Goal: Information Seeking & Learning: Learn about a topic

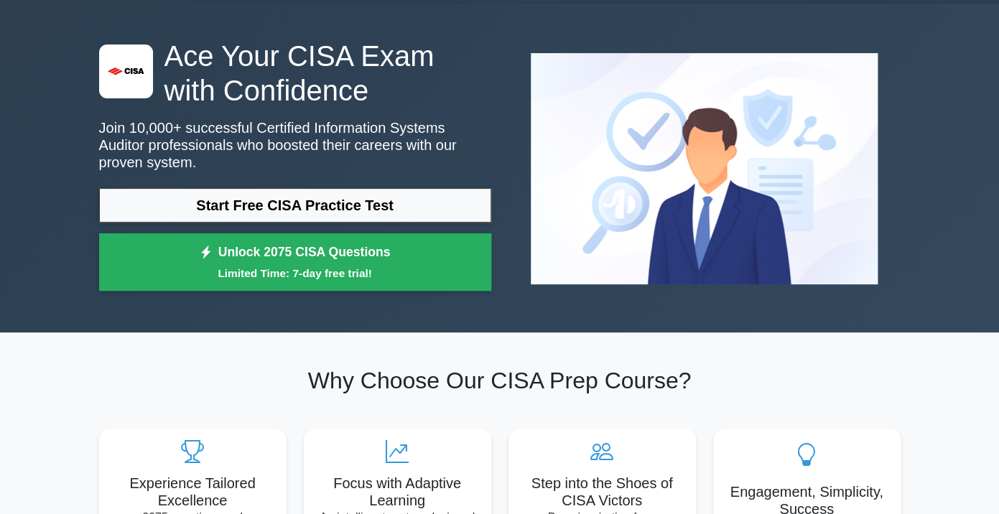
scroll to position [41, 0]
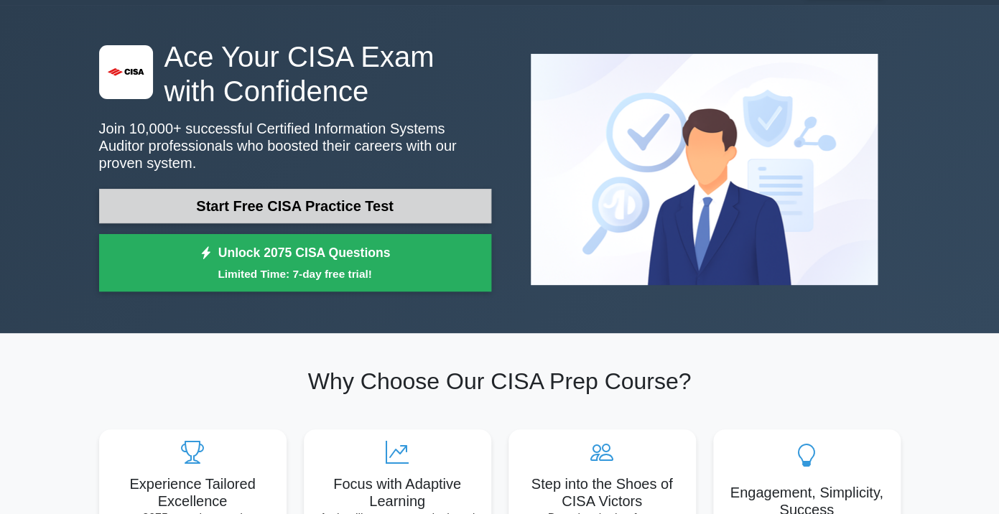
click at [348, 214] on link "Start Free CISA Practice Test" at bounding box center [295, 206] width 392 height 34
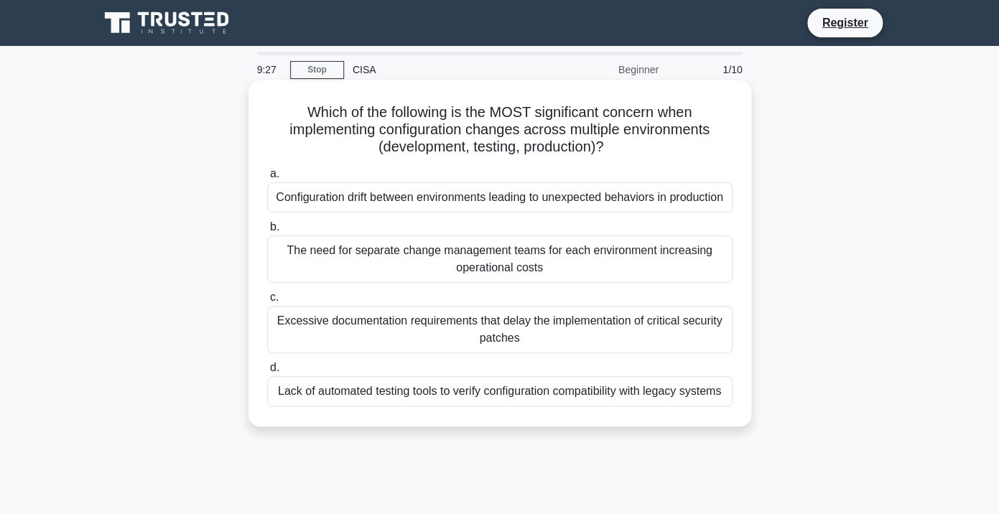
click at [442, 199] on div "Configuration drift between environments leading to unexpected behaviors in pro…" at bounding box center [499, 197] width 465 height 30
click at [267, 179] on input "a. Configuration drift between environments leading to unexpected behaviors in …" at bounding box center [267, 174] width 0 height 9
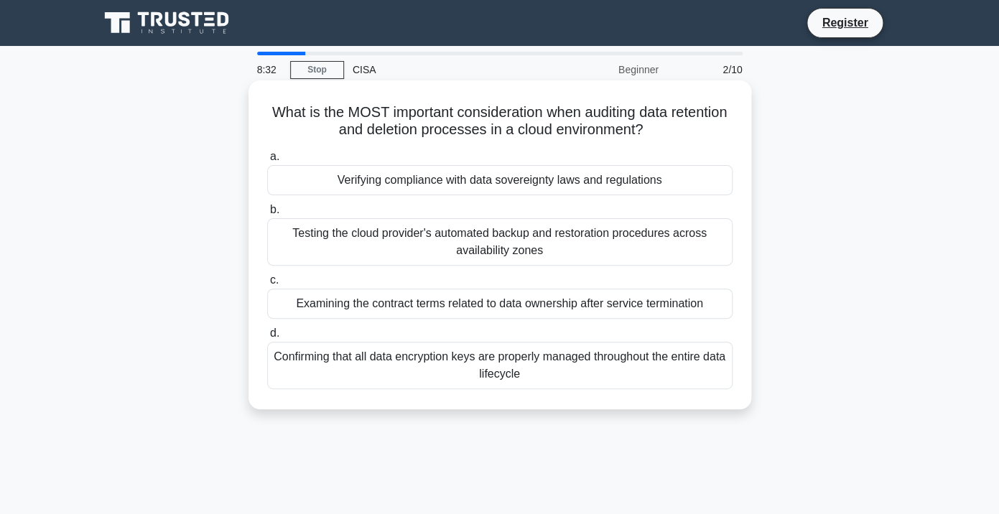
click at [428, 177] on div "Verifying compliance with data sovereignty laws and regulations" at bounding box center [499, 180] width 465 height 30
click at [267, 162] on input "a. Verifying compliance with data sovereignty laws and regulations" at bounding box center [267, 156] width 0 height 9
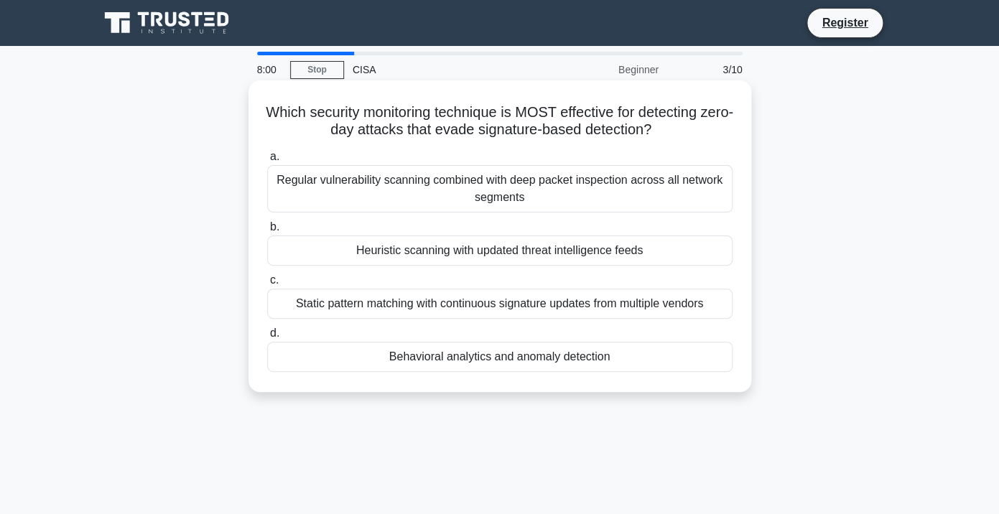
click at [477, 357] on div "Behavioral analytics and anomaly detection" at bounding box center [499, 357] width 465 height 30
click at [267, 338] on input "d. Behavioral analytics and anomaly detection" at bounding box center [267, 333] width 0 height 9
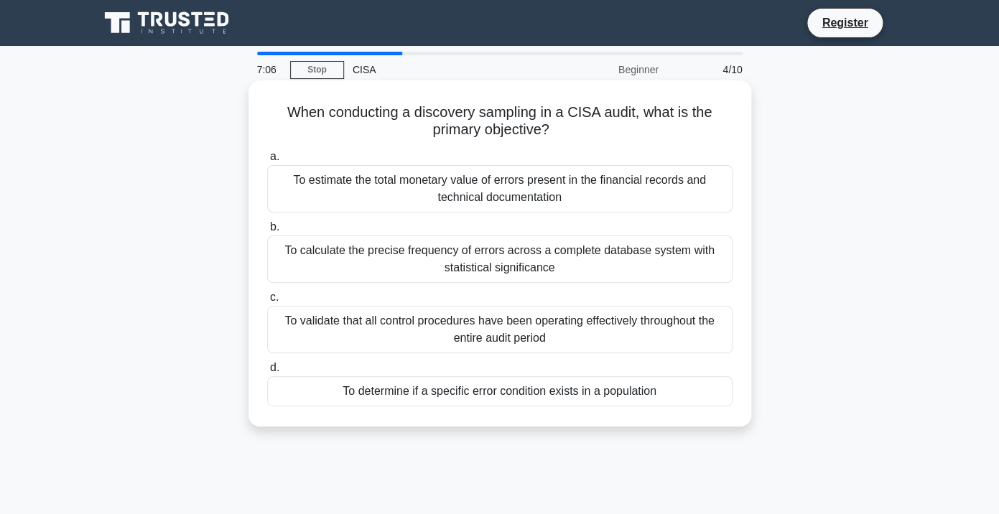
click at [495, 389] on div "To determine if a specific error condition exists in a population" at bounding box center [499, 391] width 465 height 30
click at [267, 373] on input "d. To determine if a specific error condition exists in a population" at bounding box center [267, 367] width 0 height 9
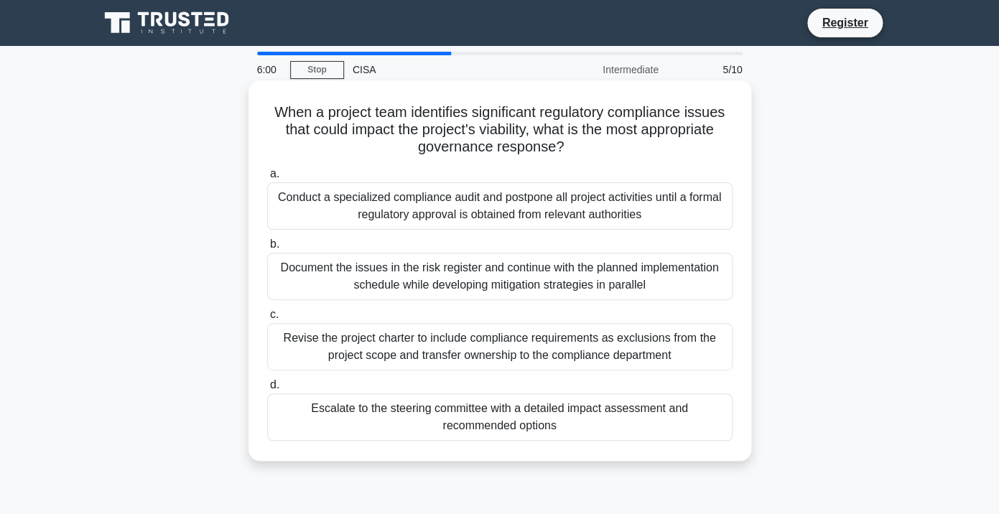
click at [492, 417] on div "Escalate to the steering committee with a detailed impact assessment and recomm…" at bounding box center [499, 417] width 465 height 47
click at [267, 390] on input "d. Escalate to the steering committee with a detailed impact assessment and rec…" at bounding box center [267, 385] width 0 height 9
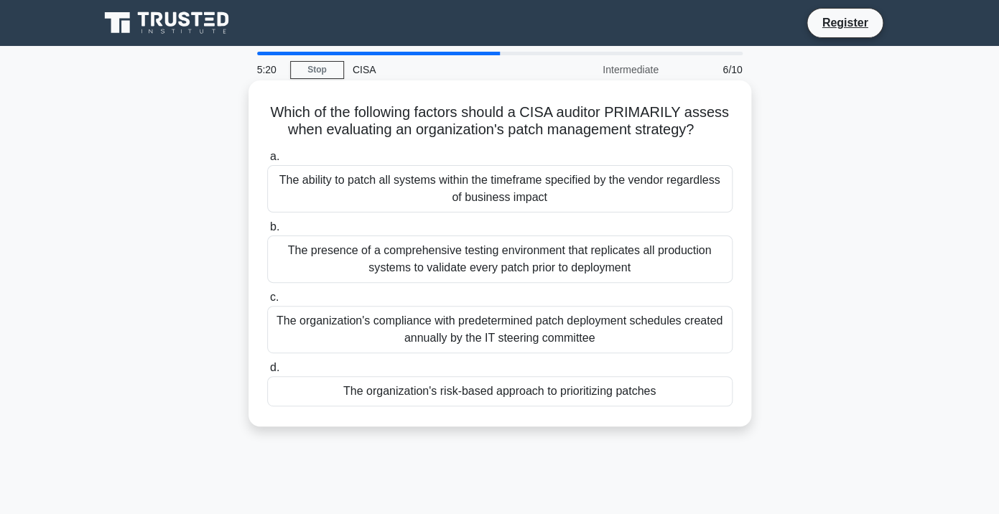
click at [490, 403] on div "The organization's risk-based approach to prioritizing patches" at bounding box center [499, 391] width 465 height 30
click at [267, 373] on input "d. The organization's risk-based approach to prioritizing patches" at bounding box center [267, 367] width 0 height 9
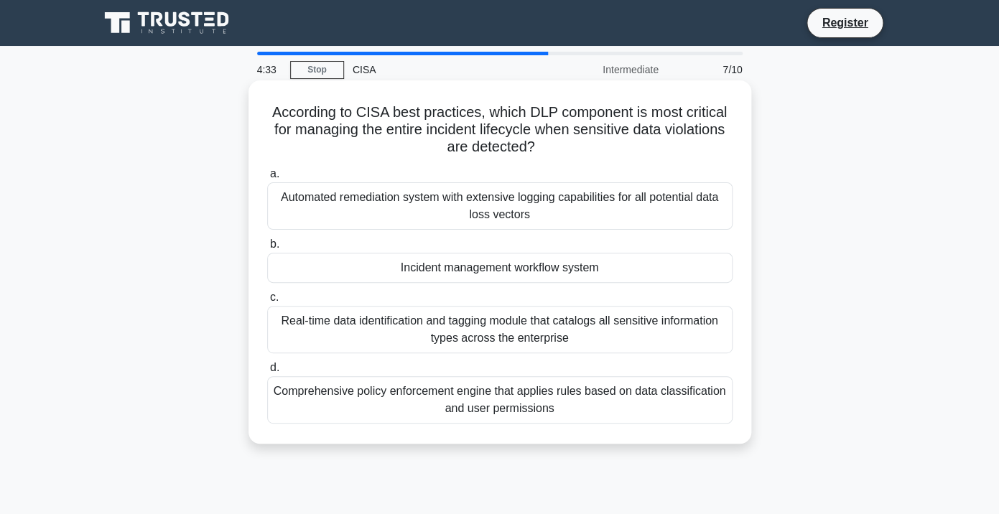
click at [637, 266] on div "Incident management workflow system" at bounding box center [499, 268] width 465 height 30
click at [267, 249] on input "b. Incident management workflow system" at bounding box center [267, 244] width 0 height 9
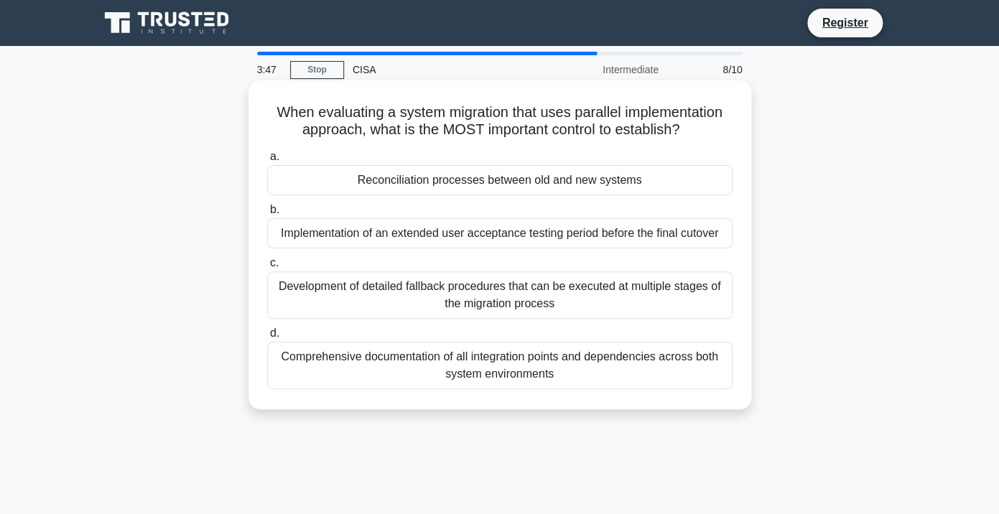
click at [572, 369] on div "Comprehensive documentation of all integration points and dependencies across b…" at bounding box center [499, 365] width 465 height 47
click at [267, 338] on input "d. Comprehensive documentation of all integration points and dependencies acros…" at bounding box center [267, 333] width 0 height 9
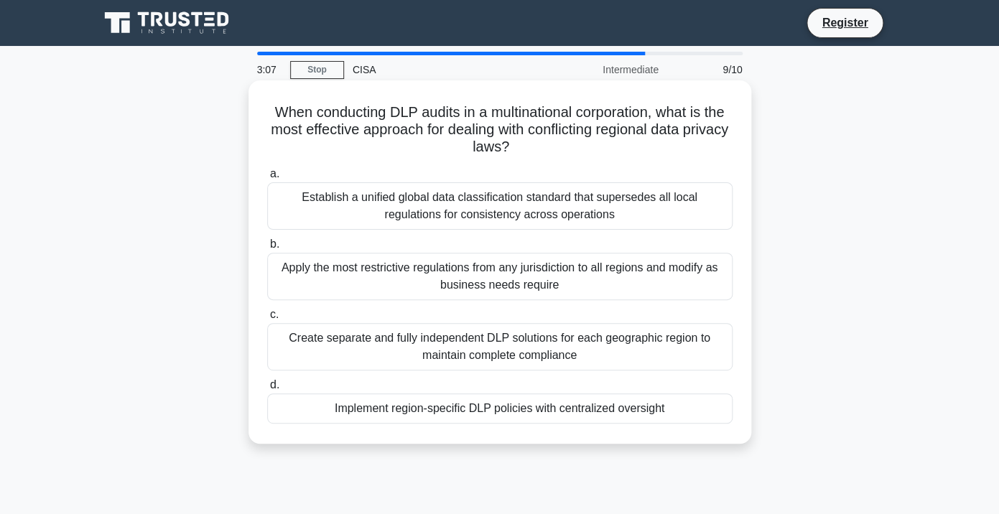
click at [606, 205] on div "Establish a unified global data classification standard that supersedes all loc…" at bounding box center [499, 205] width 465 height 47
click at [267, 179] on input "a. Establish a unified global data classification standard that supersedes all …" at bounding box center [267, 174] width 0 height 9
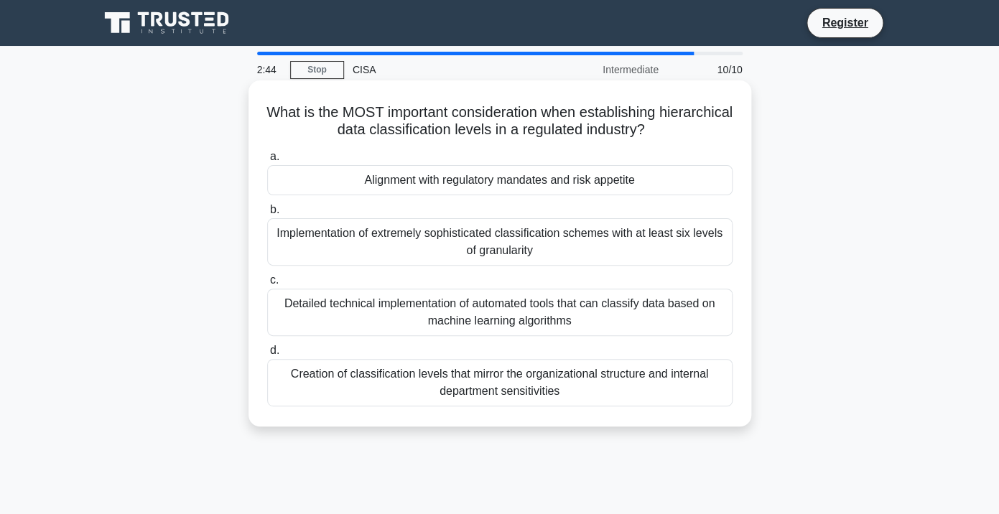
click at [595, 181] on div "Alignment with regulatory mandates and risk appetite" at bounding box center [499, 180] width 465 height 30
click at [267, 162] on input "a. Alignment with regulatory mandates and risk appetite" at bounding box center [267, 156] width 0 height 9
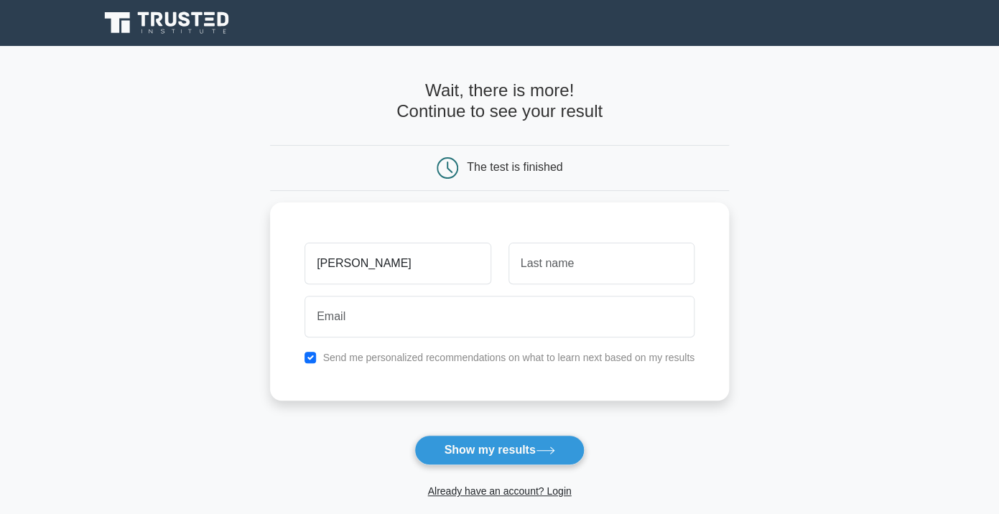
type input "[PERSON_NAME]"
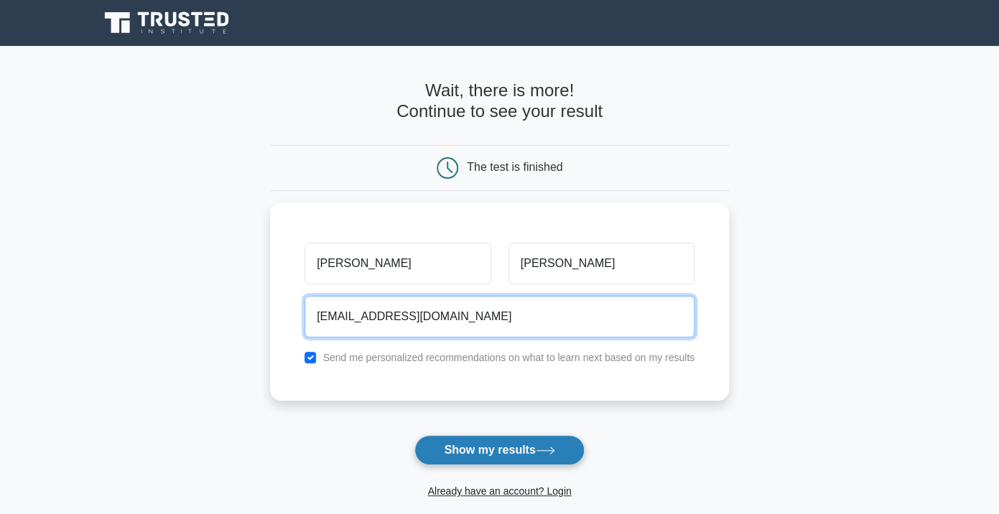
type input "[EMAIL_ADDRESS][DOMAIN_NAME]"
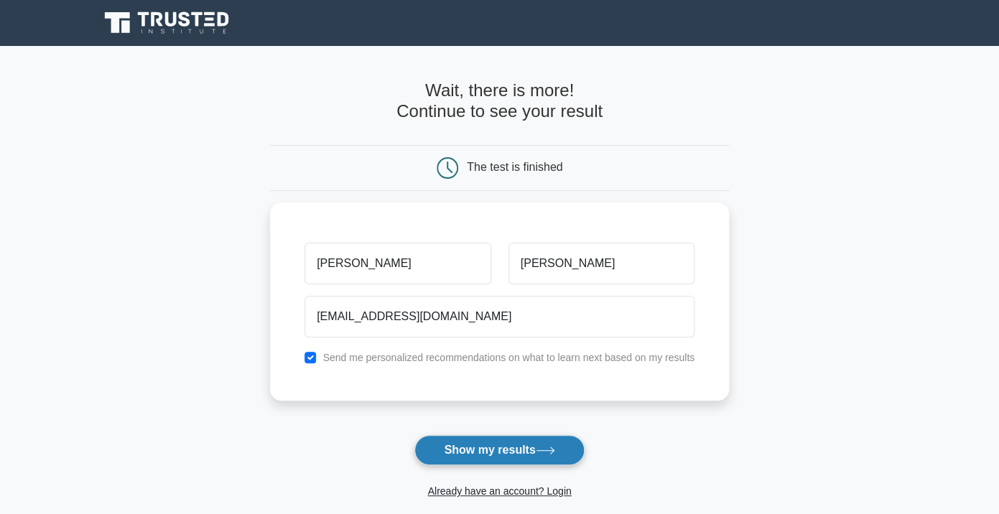
click at [526, 453] on button "Show my results" at bounding box center [499, 450] width 170 height 30
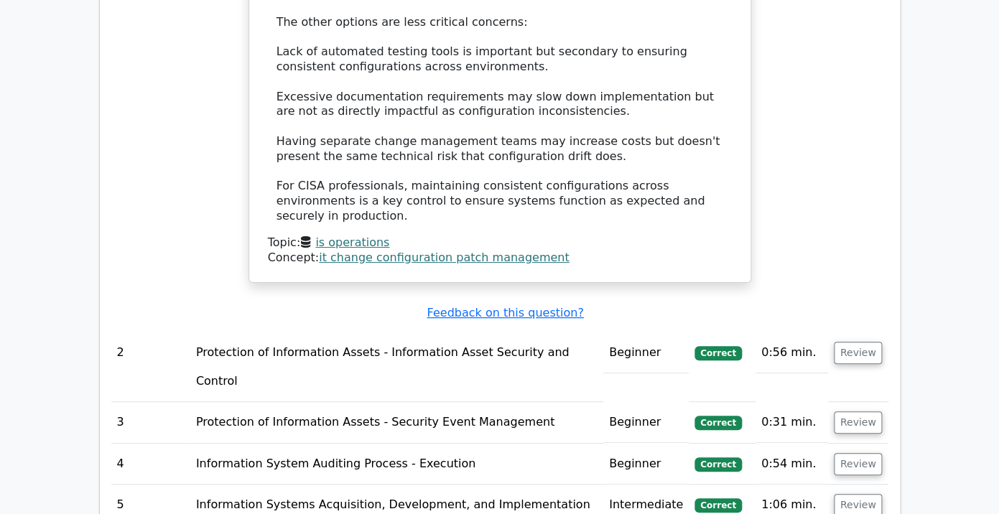
scroll to position [1929, 0]
click at [847, 341] on button "Review" at bounding box center [858, 352] width 49 height 22
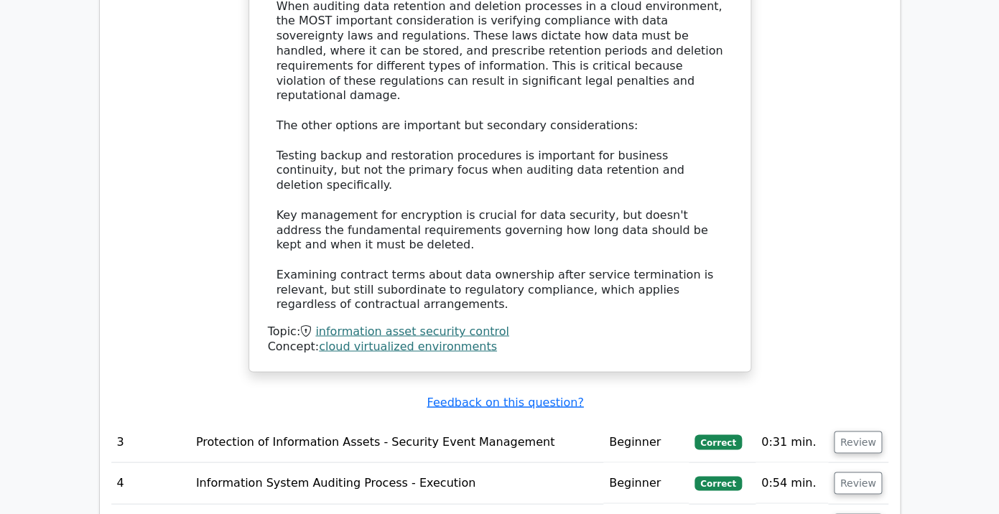
scroll to position [2696, 0]
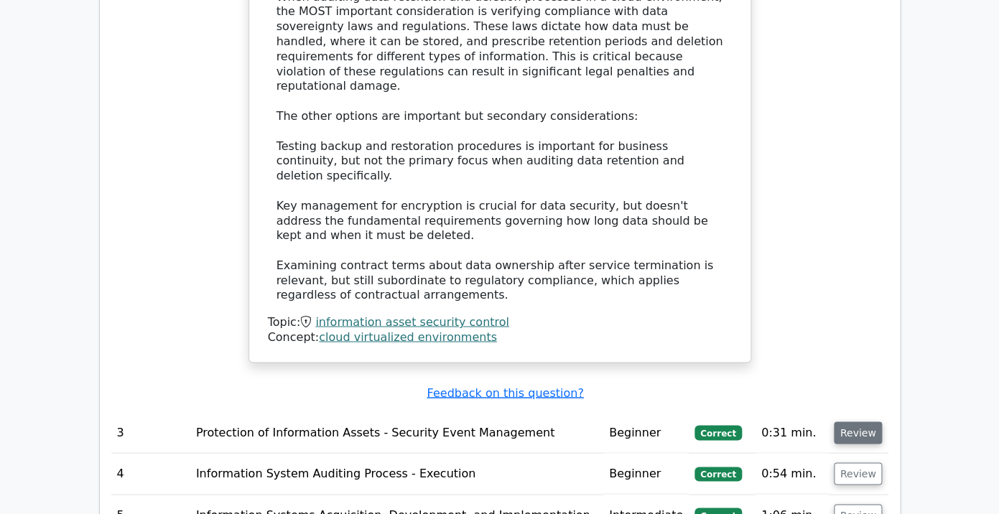
click at [860, 422] on button "Review" at bounding box center [858, 433] width 49 height 22
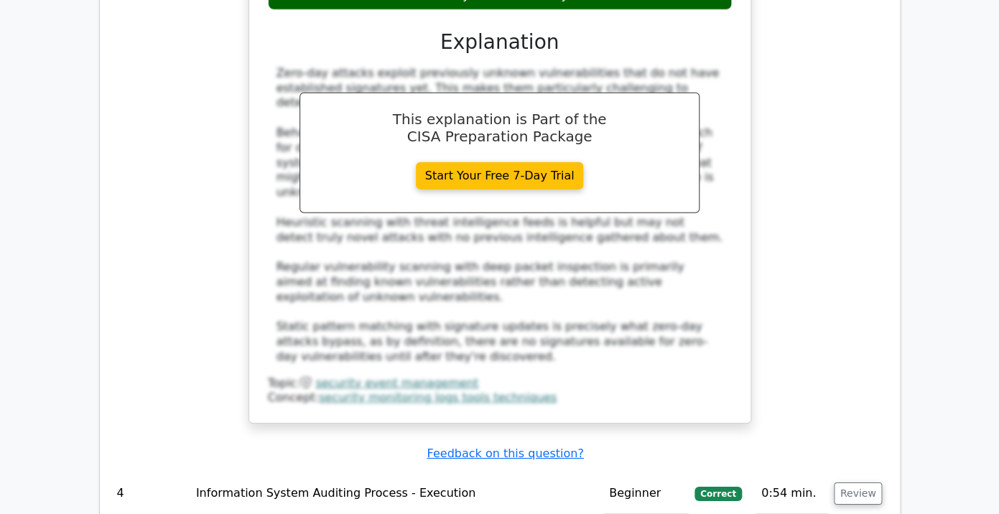
scroll to position [3451, 0]
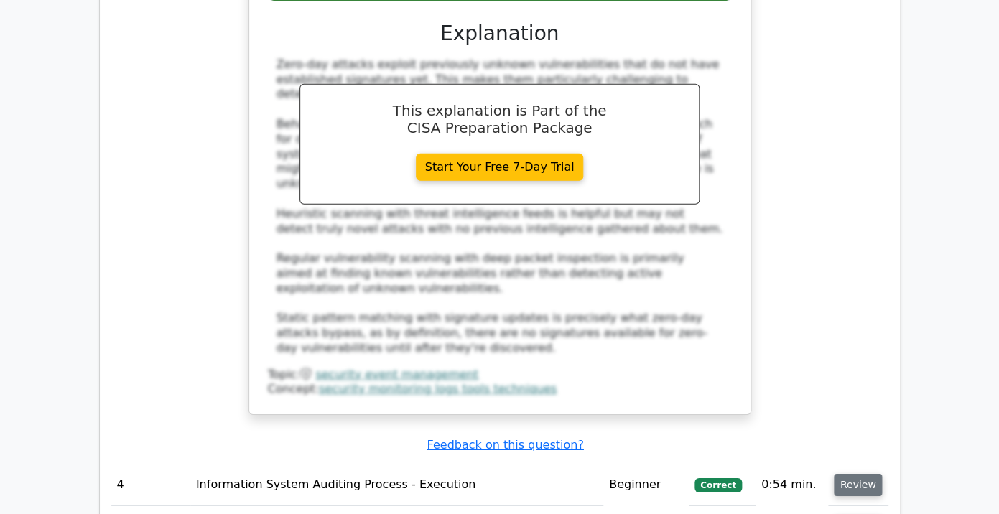
click at [858, 474] on button "Review" at bounding box center [858, 485] width 49 height 22
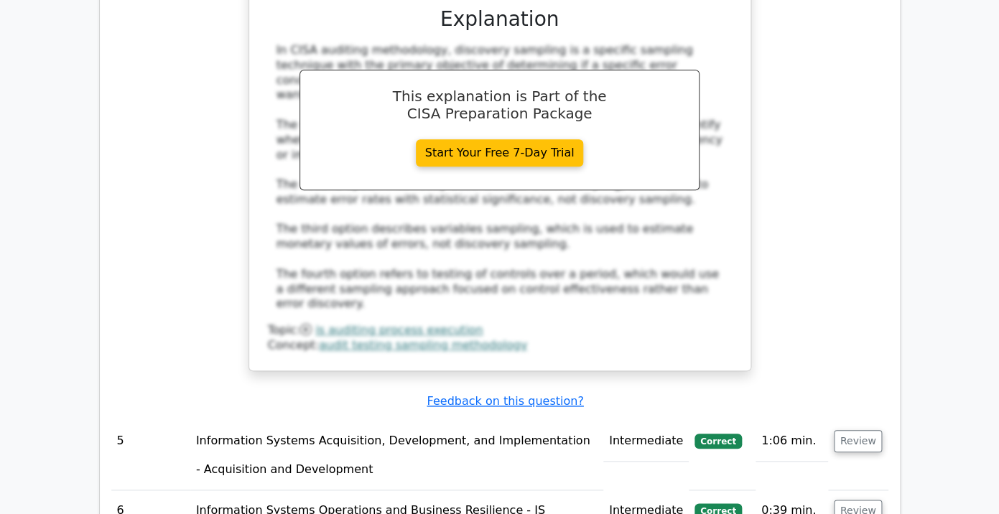
scroll to position [4274, 0]
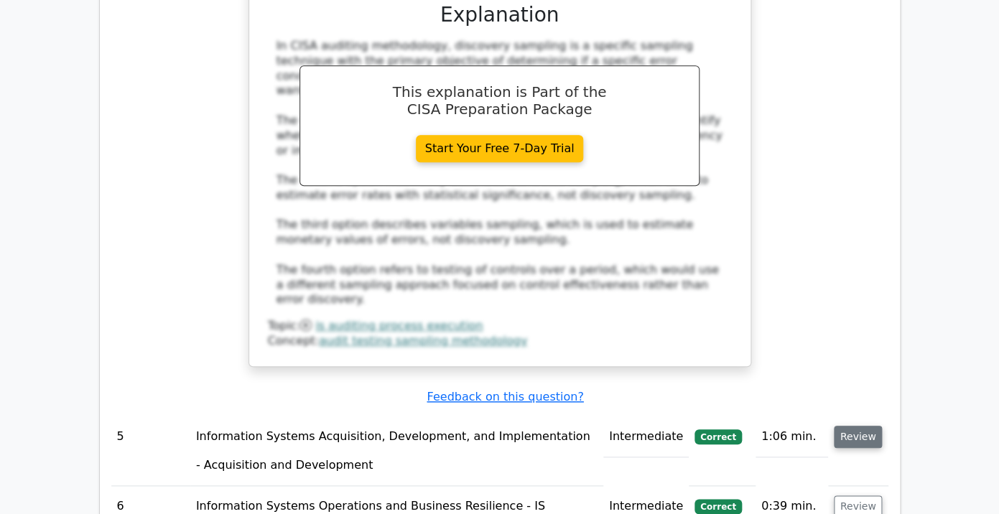
click at [837, 426] on button "Review" at bounding box center [858, 437] width 49 height 22
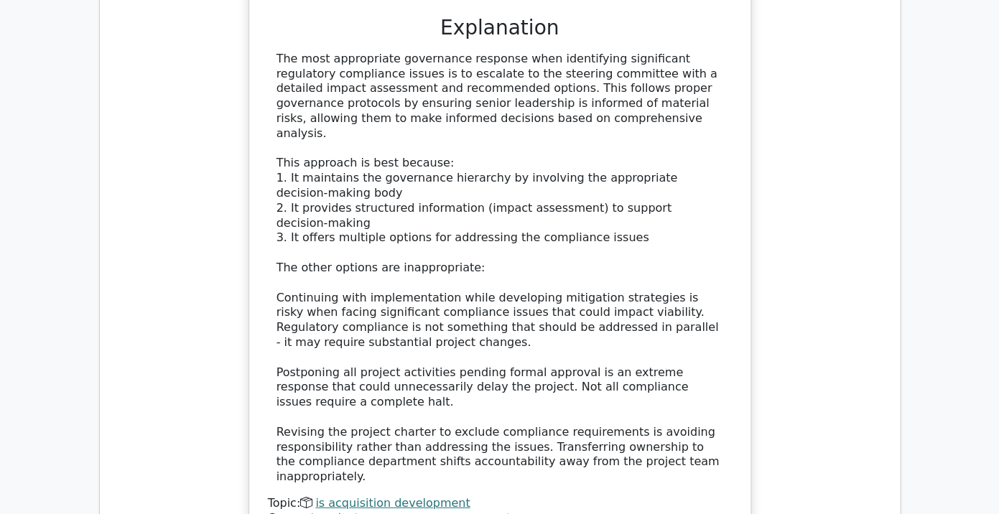
scroll to position [5162, 0]
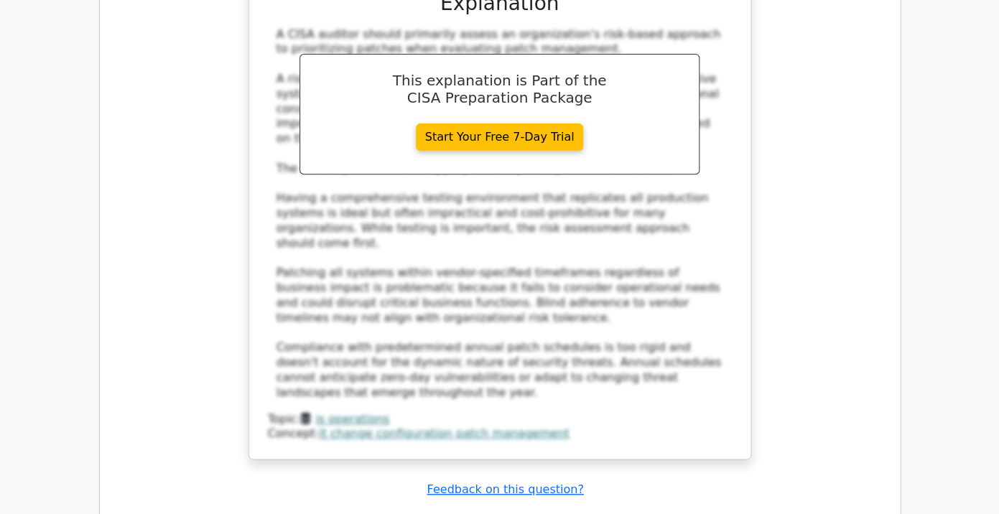
scroll to position [6116, 0]
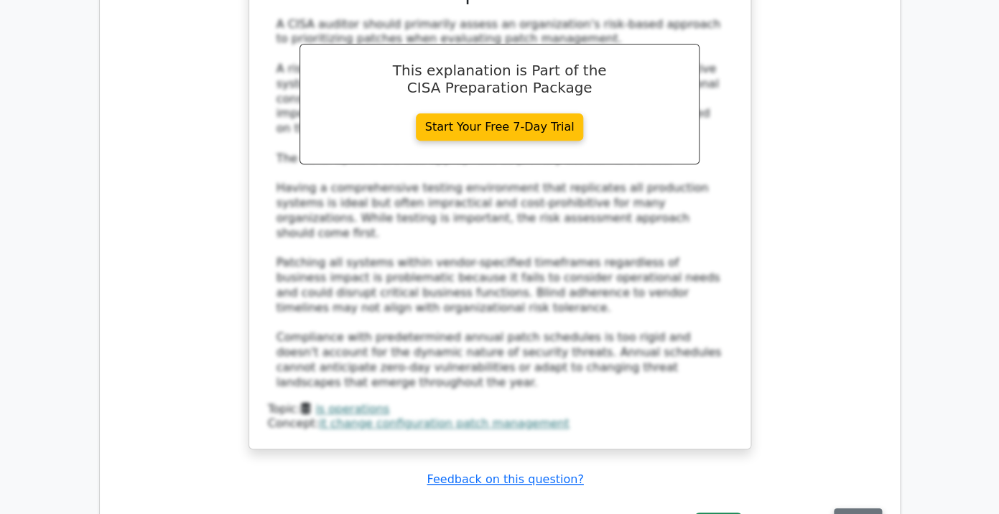
click at [853, 509] on button "Review" at bounding box center [858, 520] width 49 height 22
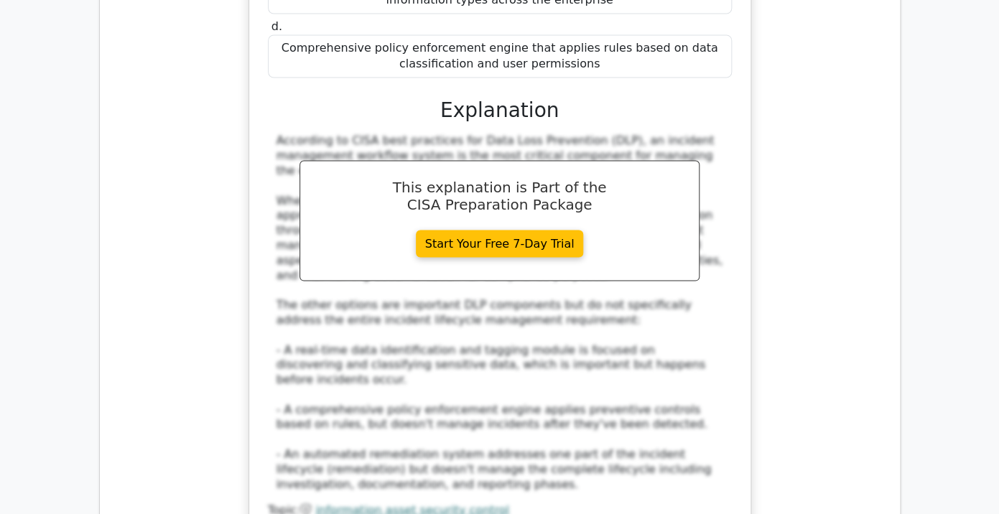
scroll to position [6923, 0]
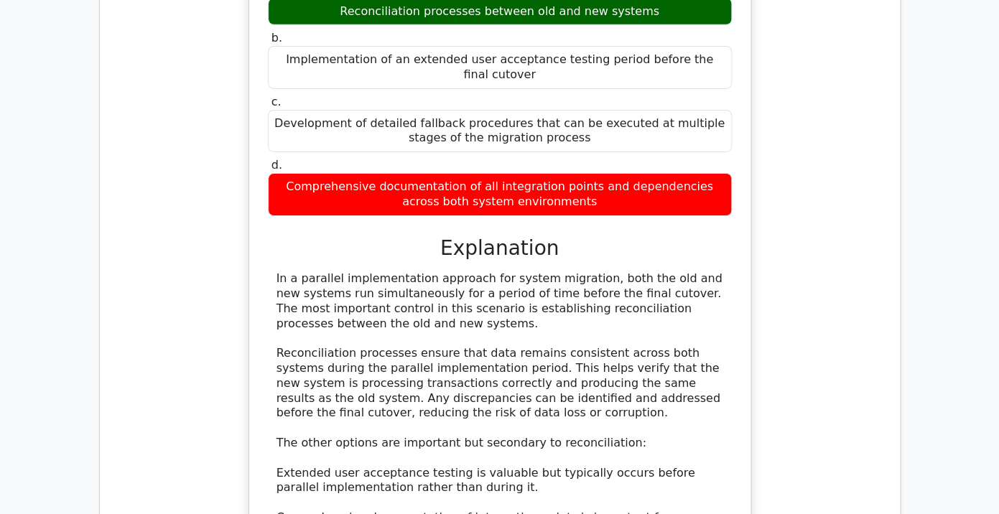
scroll to position [7798, 0]
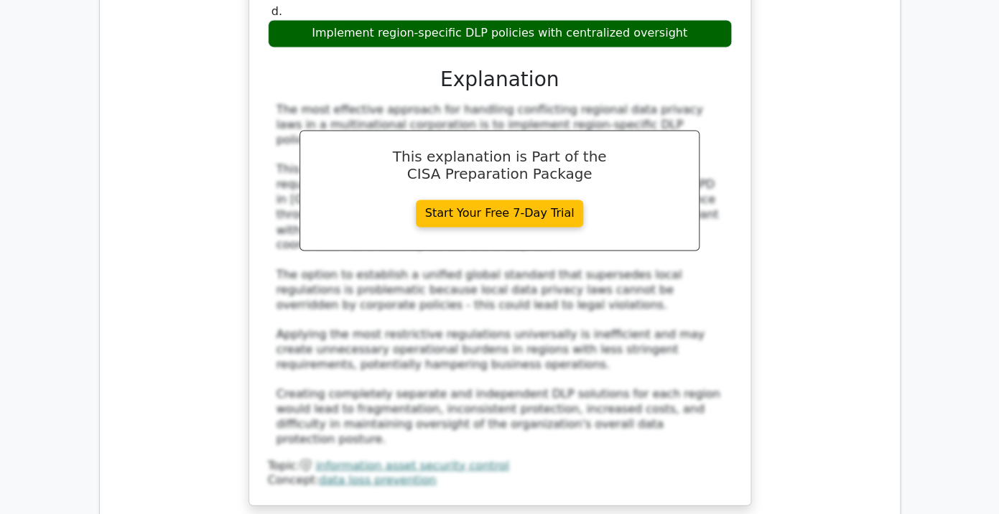
scroll to position [8821, 0]
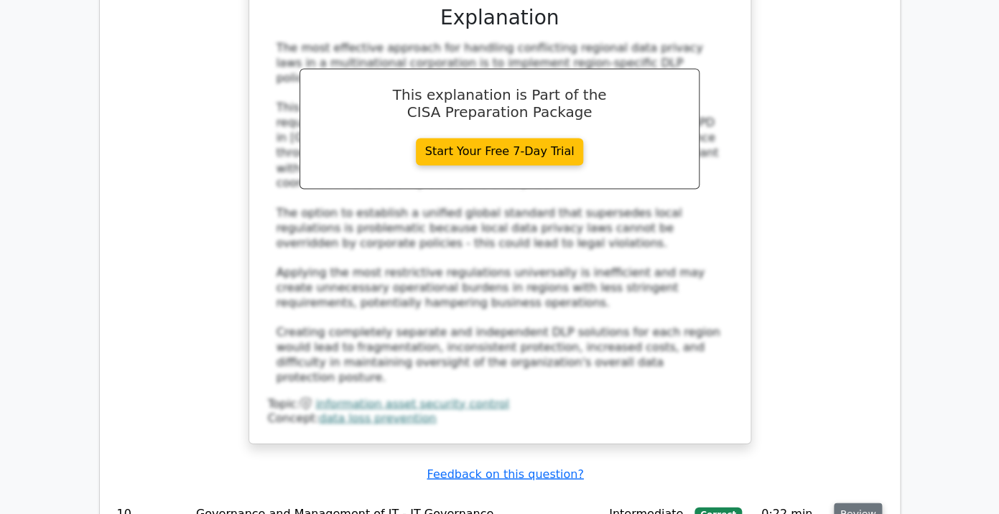
click at [859, 503] on button "Review" at bounding box center [858, 514] width 49 height 22
